Goal: Find specific page/section: Find specific page/section

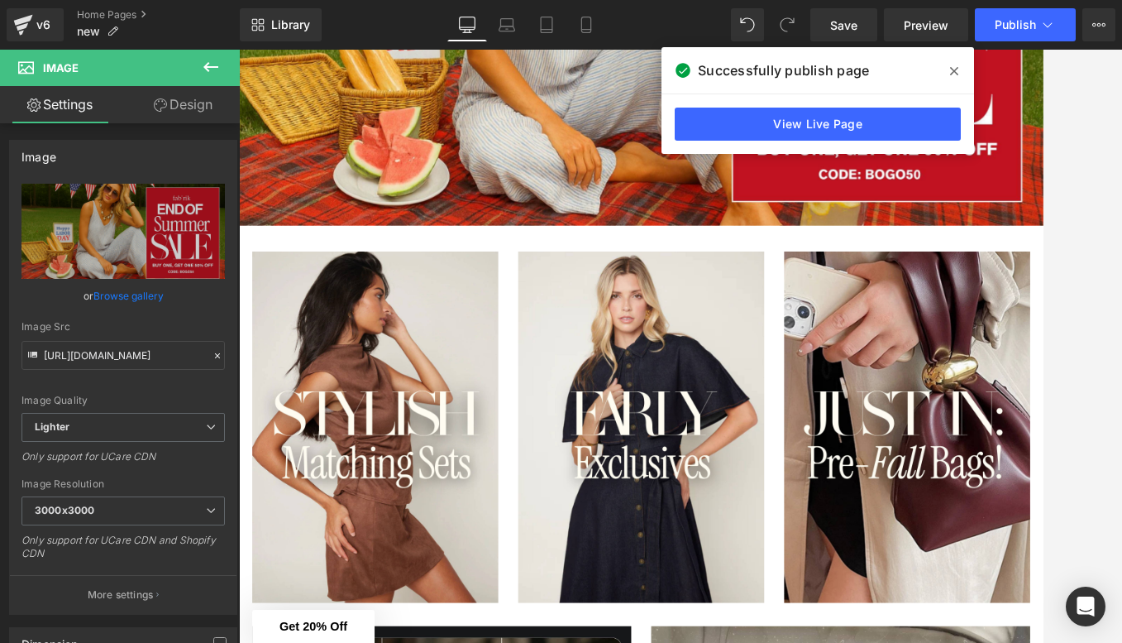
scroll to position [449, 0]
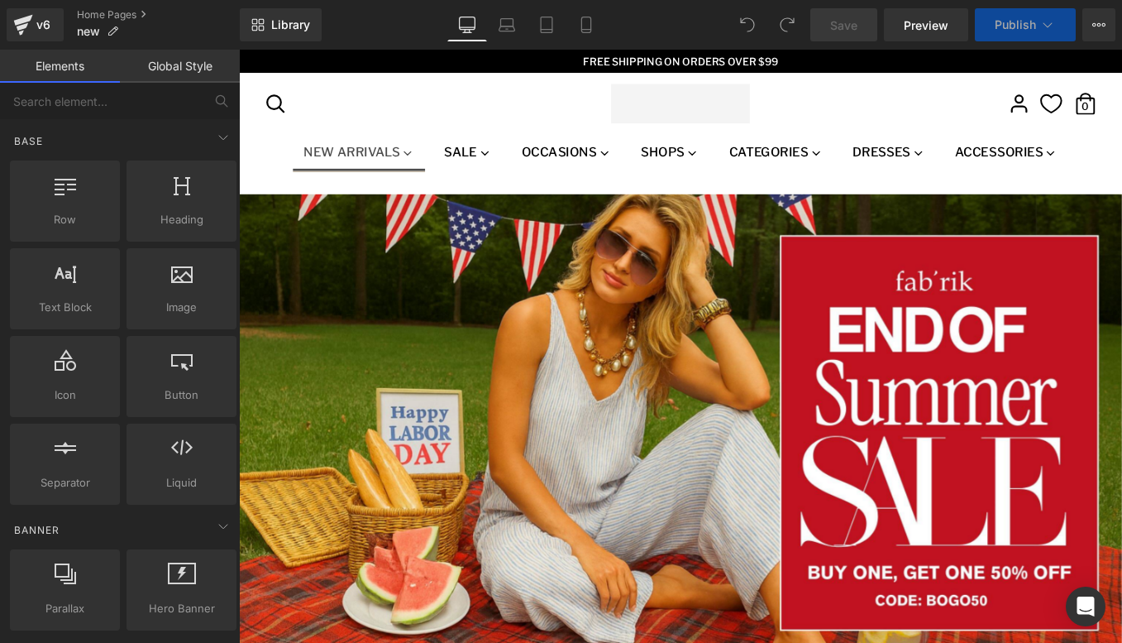
click at [347, 174] on link "New Arrivals" at bounding box center [375, 172] width 151 height 33
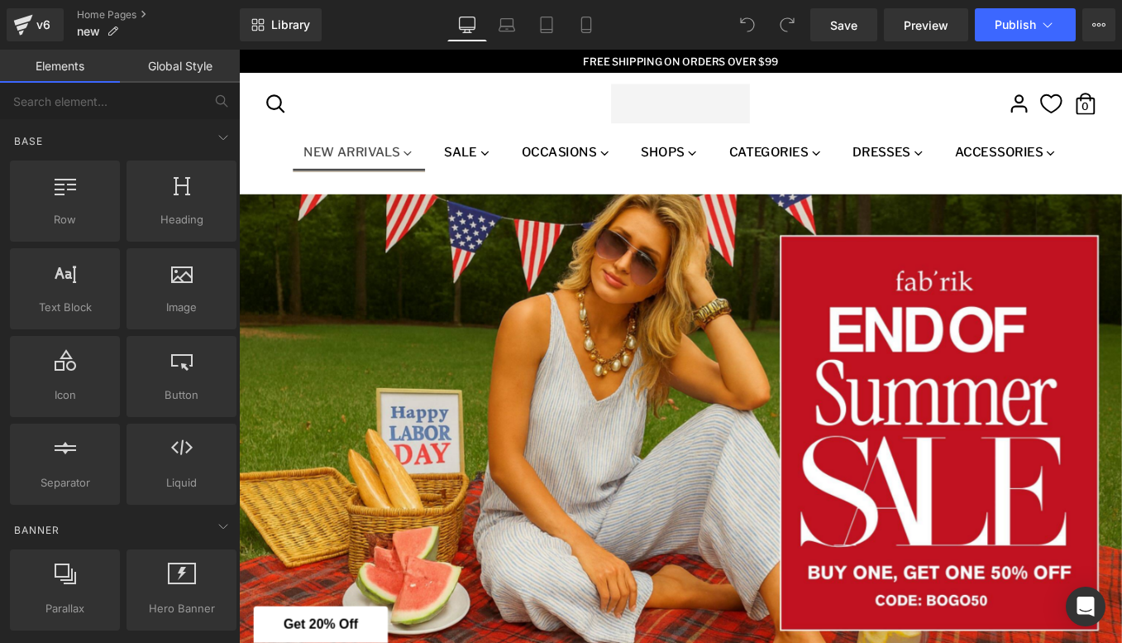
click at [332, 168] on link "New Arrivals" at bounding box center [375, 172] width 151 height 33
click at [427, 165] on icon at bounding box center [430, 167] width 7 height 4
click at [376, 168] on link "New Arrivals" at bounding box center [375, 172] width 151 height 33
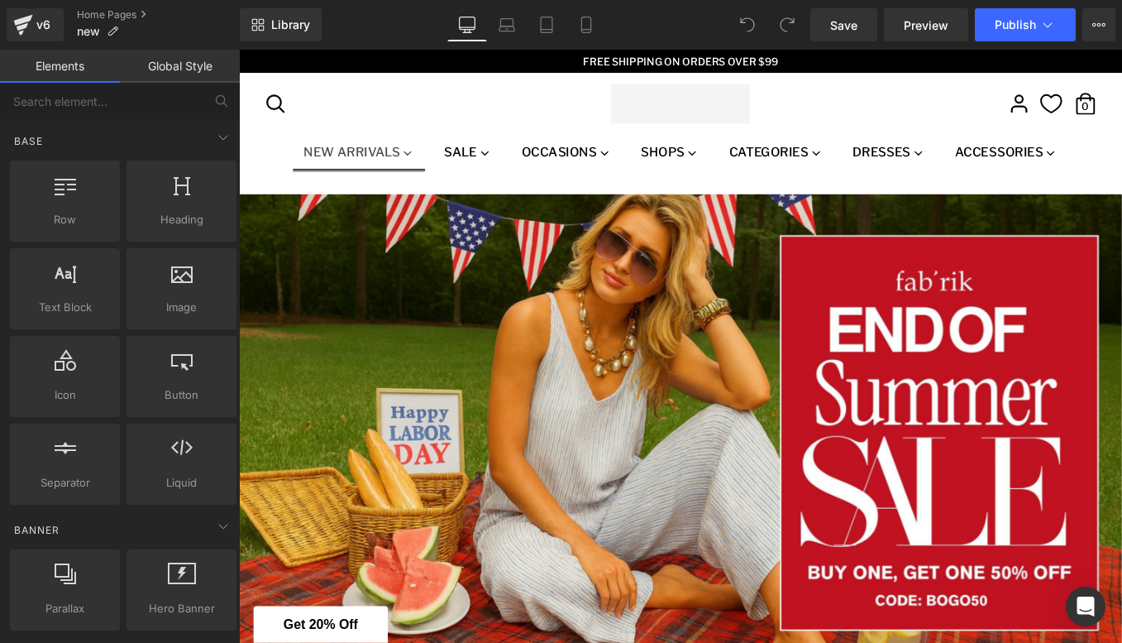
click at [376, 168] on link "New Arrivals" at bounding box center [375, 172] width 151 height 33
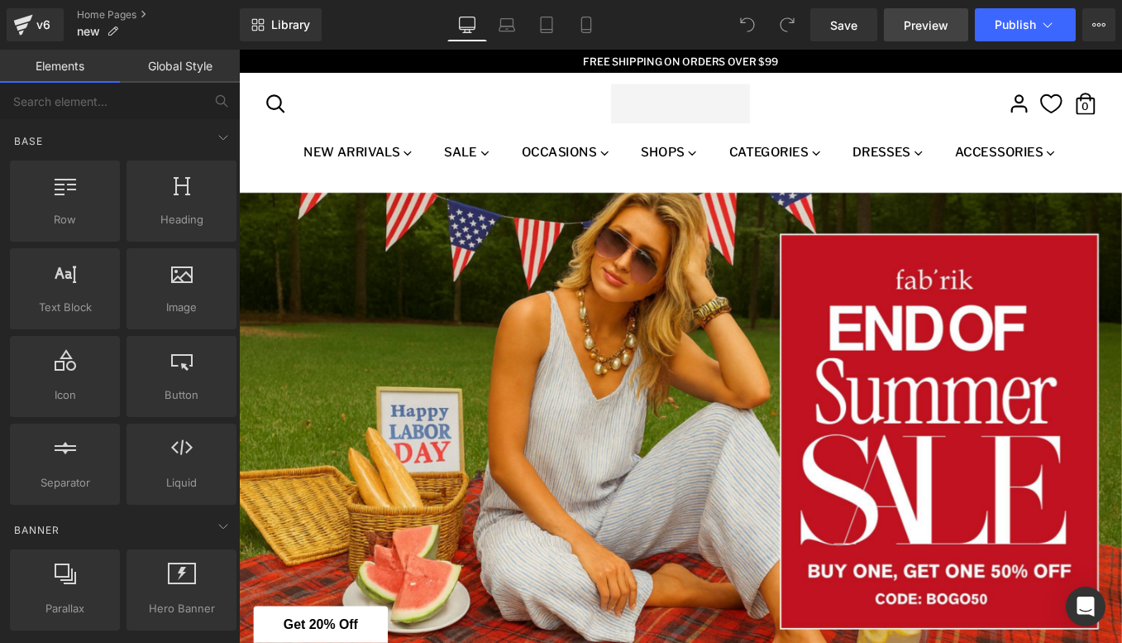
click at [930, 25] on span "Preview" at bounding box center [926, 25] width 45 height 17
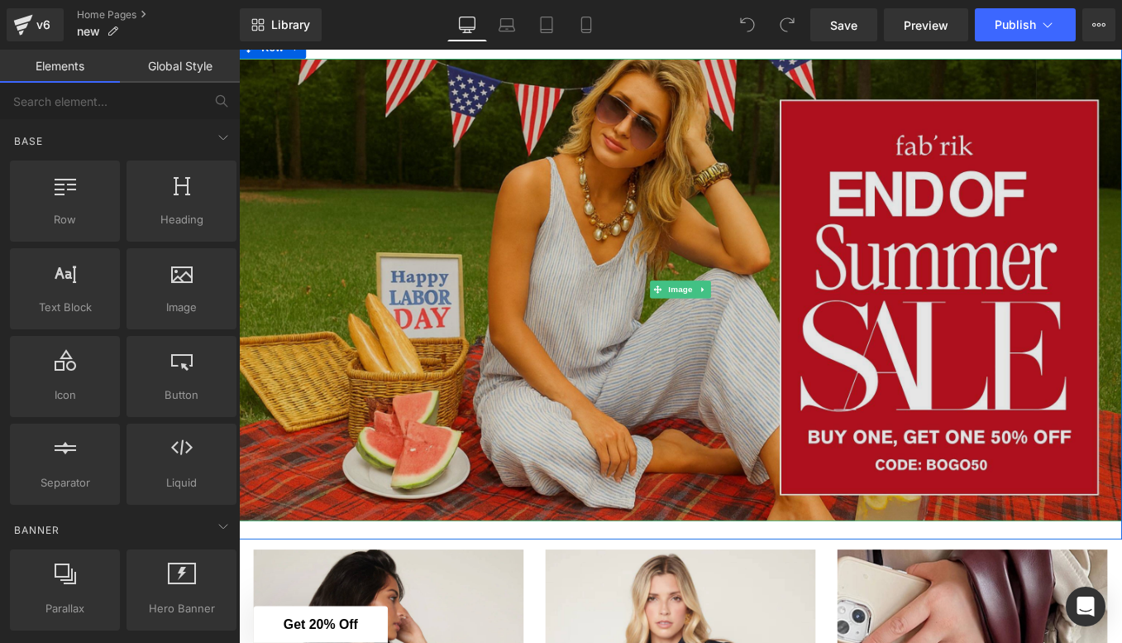
scroll to position [187, 0]
